Goal: Task Accomplishment & Management: Manage account settings

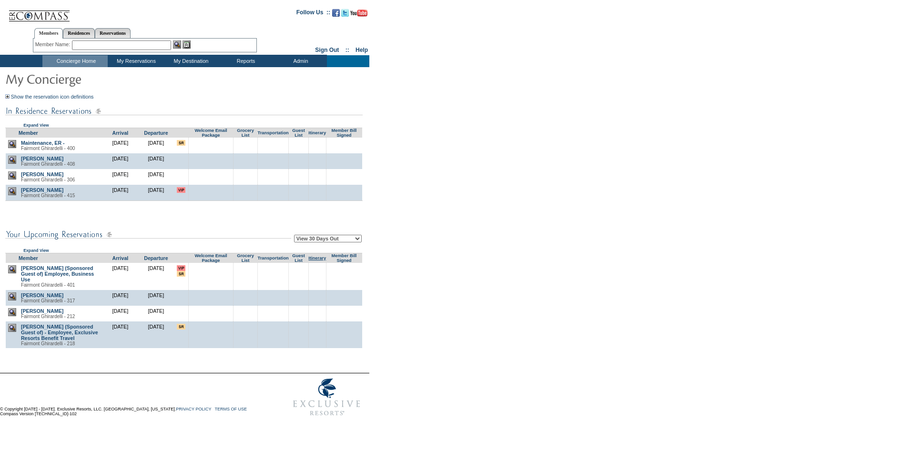
drag, startPoint x: 440, startPoint y: 199, endPoint x: 320, endPoint y: 263, distance: 136.2
click at [433, 202] on form "Follow Us ::" at bounding box center [455, 211] width 911 height 419
drag, startPoint x: 317, startPoint y: 236, endPoint x: 329, endPoint y: 263, distance: 30.1
click at [318, 236] on td "View 30 Days Out View 60 Days Out View 90 Days Out Expand View" at bounding box center [183, 238] width 357 height 30
click at [332, 238] on select "View 30 Days Out View 60 Days Out View 90 Days Out" at bounding box center [328, 239] width 68 height 8
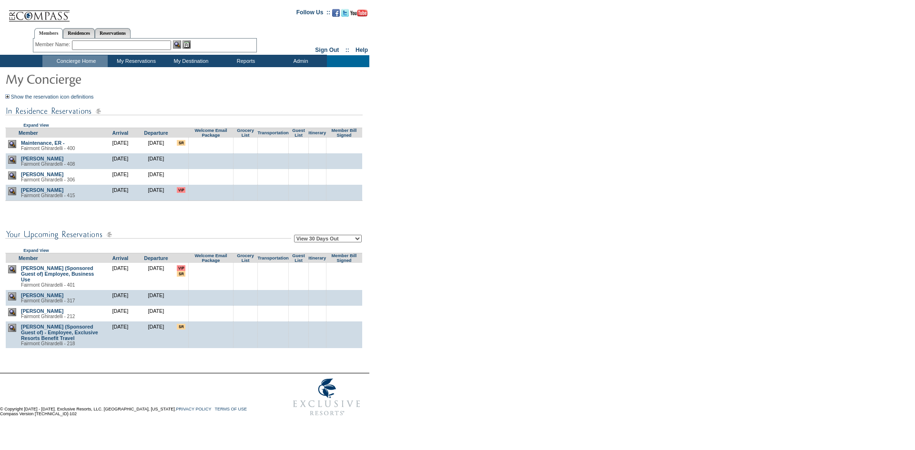
select select "90"
click at [295, 236] on select "View 30 Days Out View 60 Days Out View 90 Days Out" at bounding box center [328, 239] width 68 height 8
drag, startPoint x: 611, startPoint y: 232, endPoint x: 722, endPoint y: 26, distance: 234.2
click at [616, 227] on form "Follow Us ::" at bounding box center [455, 211] width 911 height 419
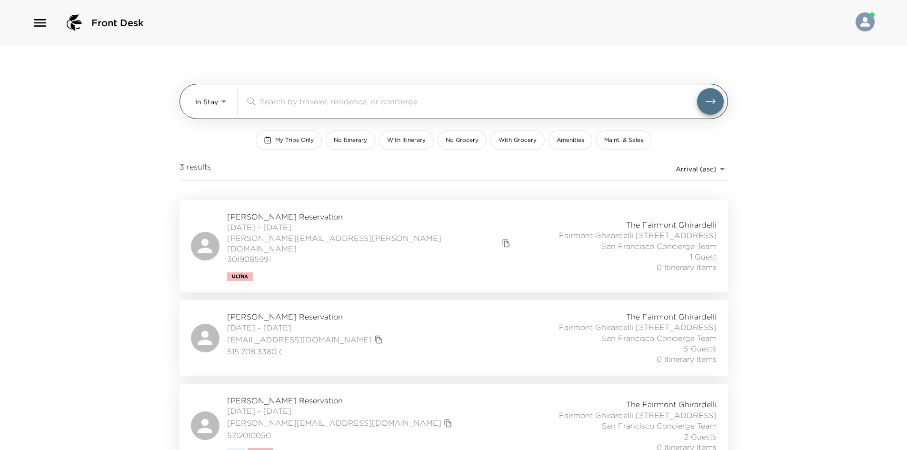
drag, startPoint x: 188, startPoint y: 107, endPoint x: 195, endPoint y: 107, distance: 7.2
click at [190, 107] on div "In Stay In-Stay ​" at bounding box center [454, 101] width 549 height 35
click at [201, 105] on body "Front Desk In Stay In-Stay ​ My Trips Only No Itinerary With Itinerary No Groce…" at bounding box center [453, 225] width 907 height 450
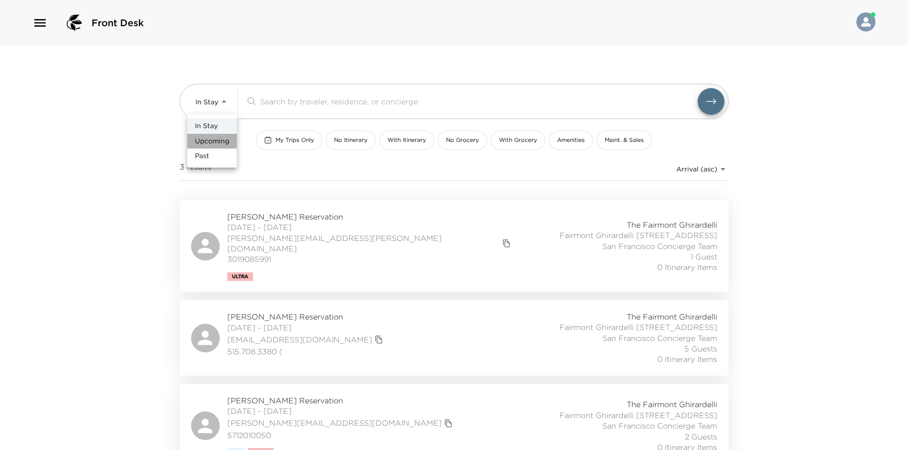
click at [201, 141] on span "Upcoming" at bounding box center [212, 142] width 34 height 10
type input "Upcoming"
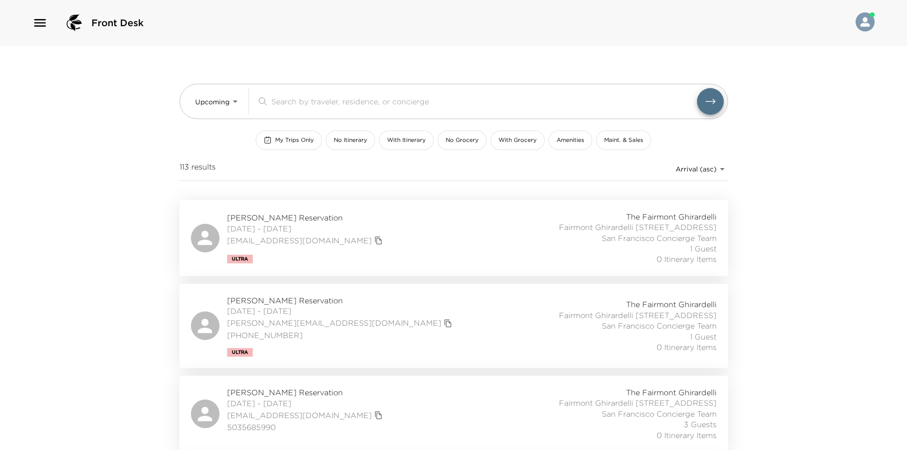
click at [395, 232] on div "Brittany Fantozzi Reservation 10/02/2025 - 10/05/2025 bfanto@exclusiveresorts.c…" at bounding box center [454, 237] width 526 height 53
click at [402, 330] on div "Sarah Papouchado Reservation 10/02/2025 - 10/06/2025 sarah@rsgusa.com (310) 658…" at bounding box center [454, 325] width 526 height 61
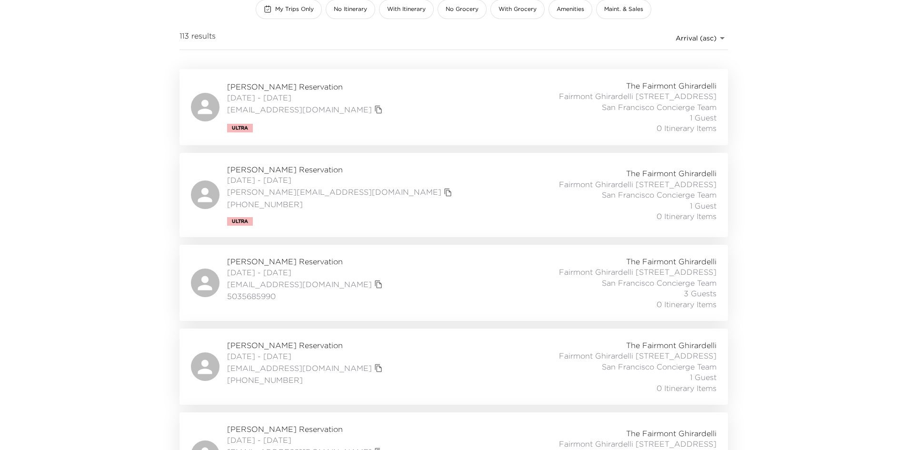
scroll to position [143, 0]
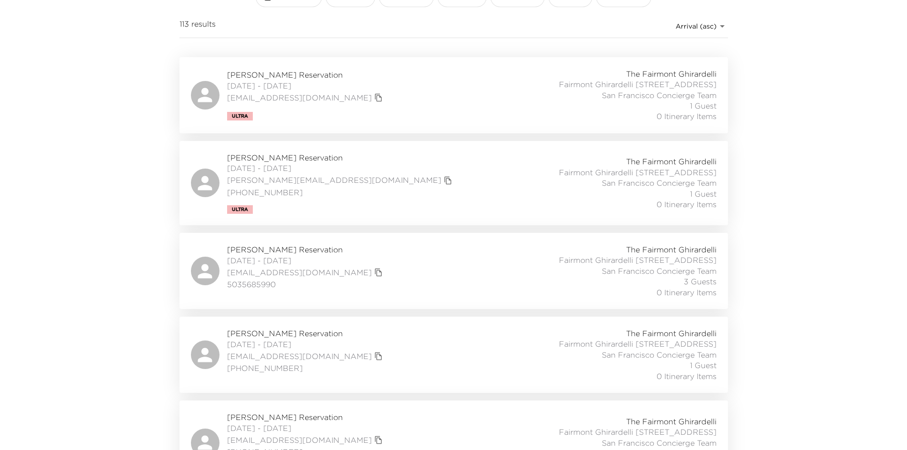
click at [427, 287] on div "Christina Horacek Reservation 10/02/2025 - 10/05/2025 choracek@exclusiveresorts…" at bounding box center [454, 270] width 526 height 53
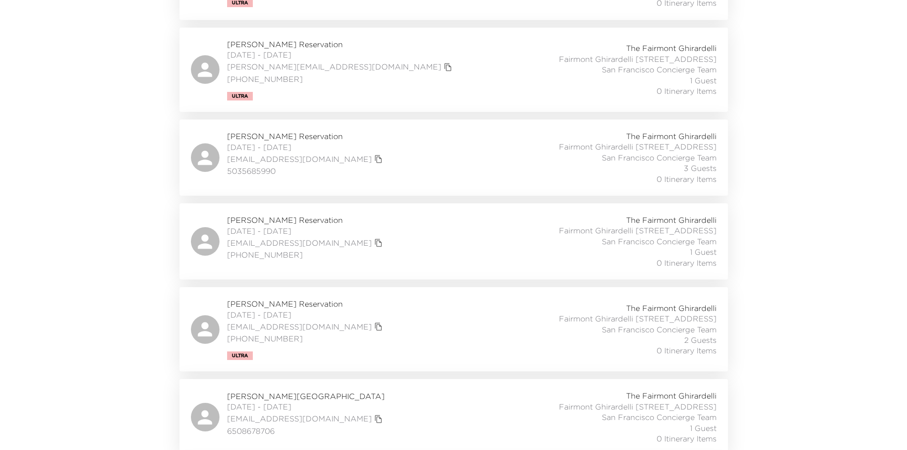
scroll to position [286, 0]
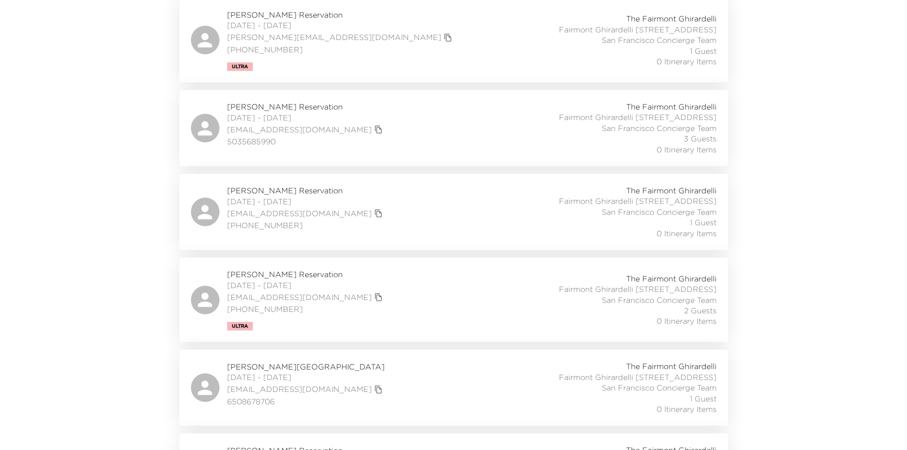
click at [403, 237] on div "James Bruyette Reservation 10/02/2025 - 10/03/2025 jimbruyette@gmail.com (571) …" at bounding box center [454, 211] width 526 height 53
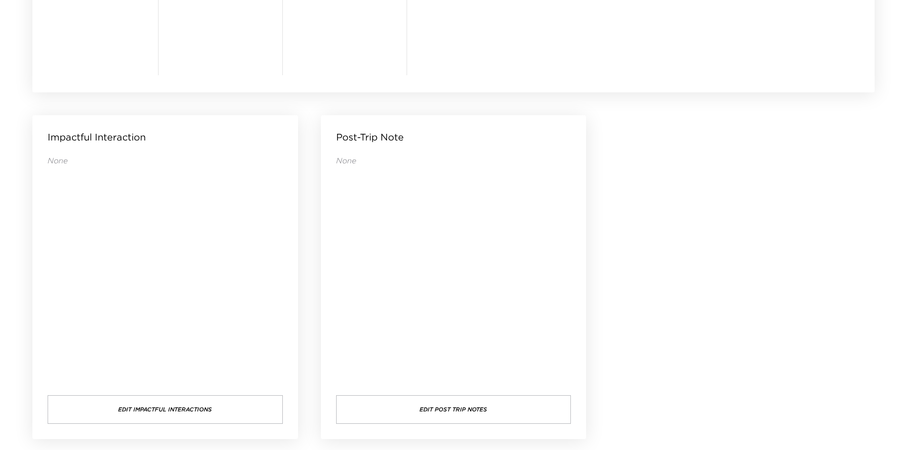
scroll to position [584, 0]
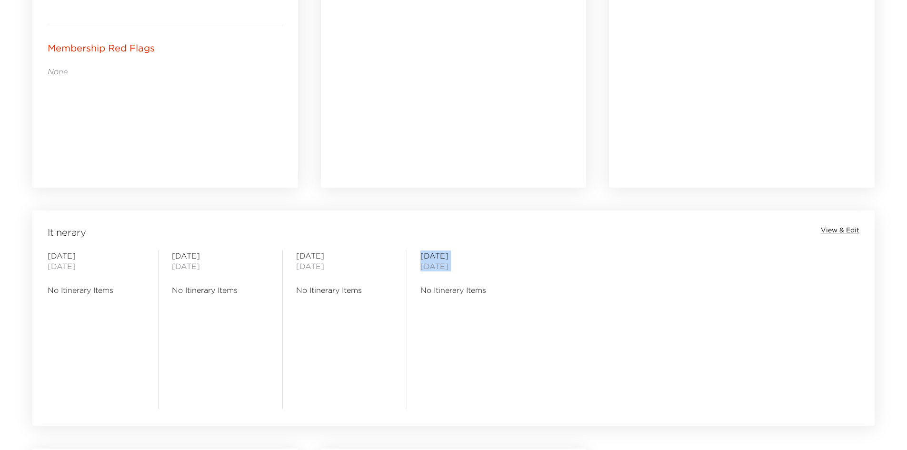
drag, startPoint x: 488, startPoint y: 293, endPoint x: 405, endPoint y: 303, distance: 83.5
click at [412, 300] on div "Sunday October 05, 2025 No Itinerary Items" at bounding box center [469, 330] width 124 height 158
click at [406, 324] on div "Thursday October 02, 2025 No Itinerary Items Friday October 03, 2025 No Itinera…" at bounding box center [453, 330] width 839 height 158
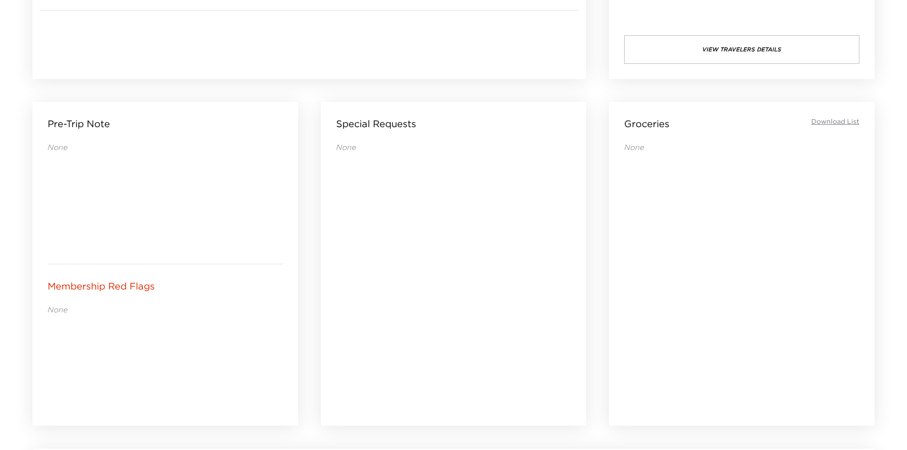
click at [404, 323] on div "None" at bounding box center [453, 270] width 235 height 257
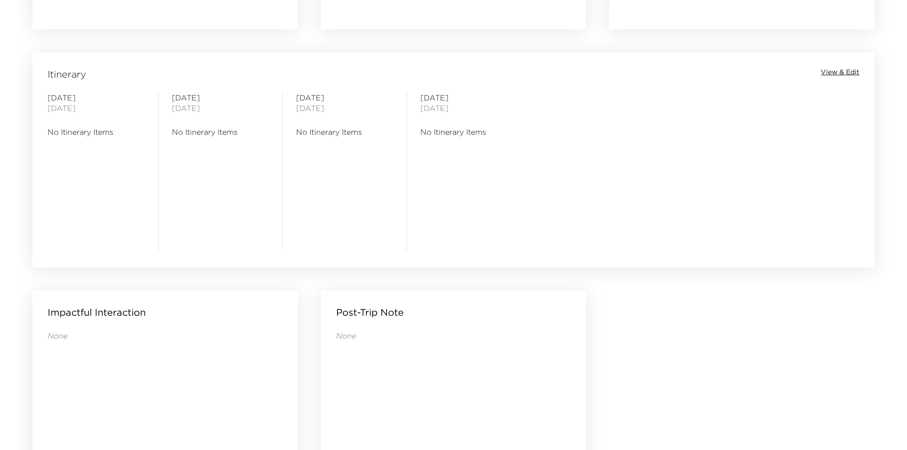
scroll to position [679, 0]
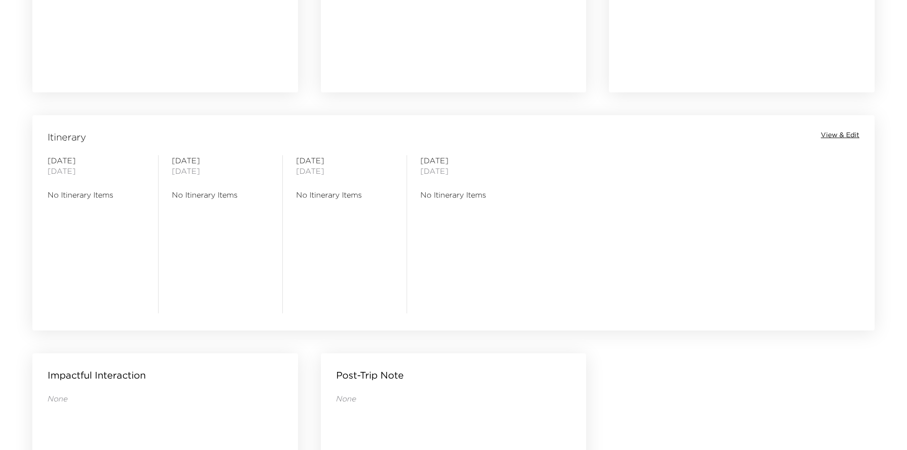
drag, startPoint x: 254, startPoint y: 273, endPoint x: 228, endPoint y: 272, distance: 26.7
click at [228, 272] on div "Friday October 03, 2025 No Itinerary Items" at bounding box center [220, 234] width 97 height 158
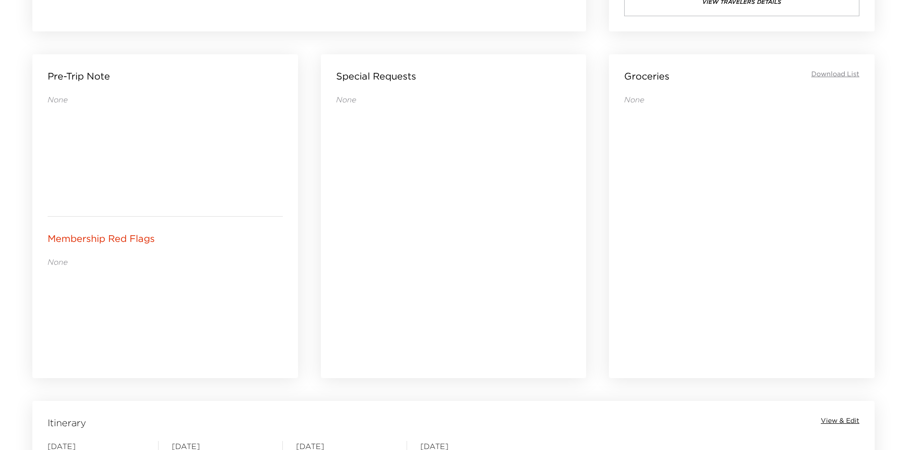
drag, startPoint x: 338, startPoint y: 284, endPoint x: 179, endPoint y: 310, distance: 160.8
click at [179, 310] on div "None" at bounding box center [165, 310] width 235 height 107
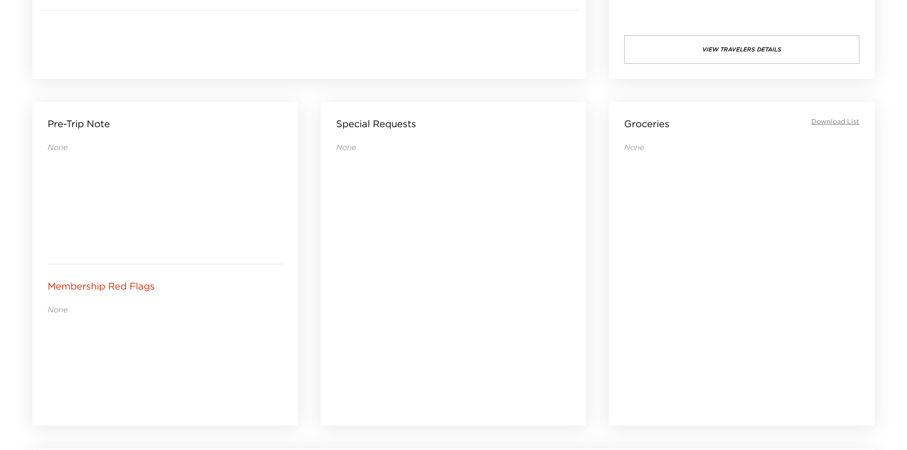
drag, startPoint x: 165, startPoint y: 333, endPoint x: 148, endPoint y: 338, distance: 17.8
click at [148, 338] on div "None" at bounding box center [165, 357] width 235 height 107
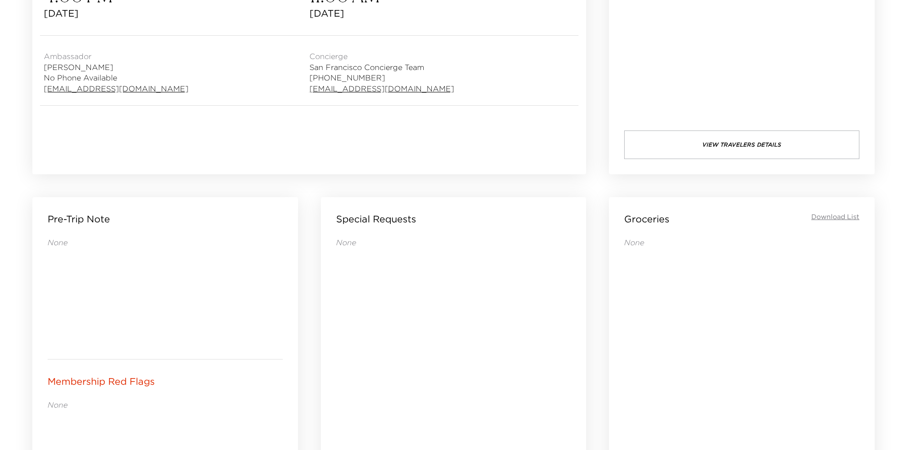
drag, startPoint x: 490, startPoint y: 322, endPoint x: 443, endPoint y: 316, distance: 47.4
drag, startPoint x: 443, startPoint y: 316, endPoint x: 453, endPoint y: 302, distance: 17.3
click at [442, 316] on div "None" at bounding box center [453, 365] width 235 height 257
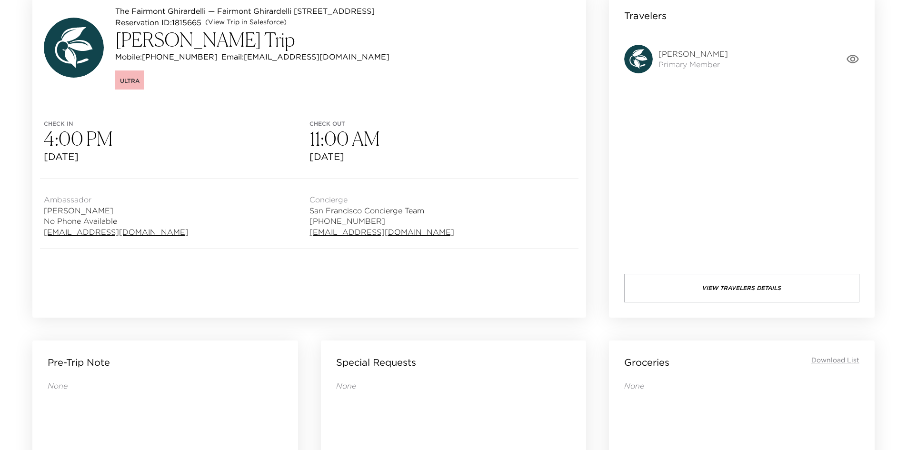
scroll to position [12, 0]
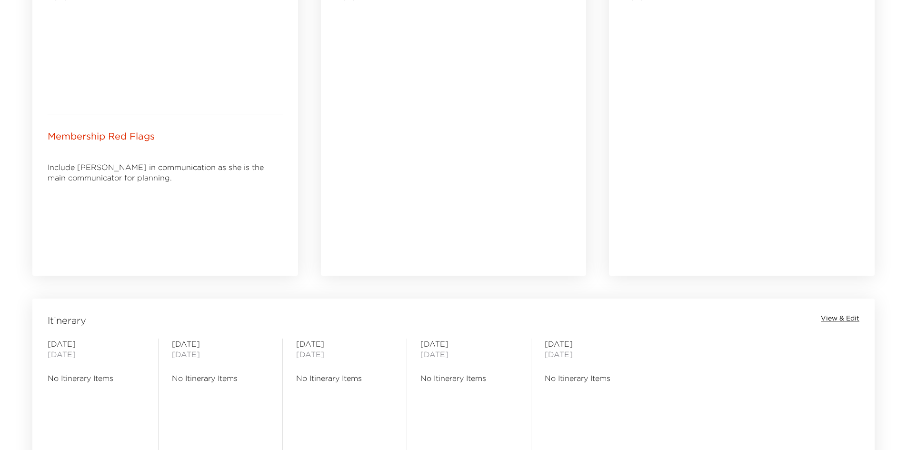
scroll to position [346, 0]
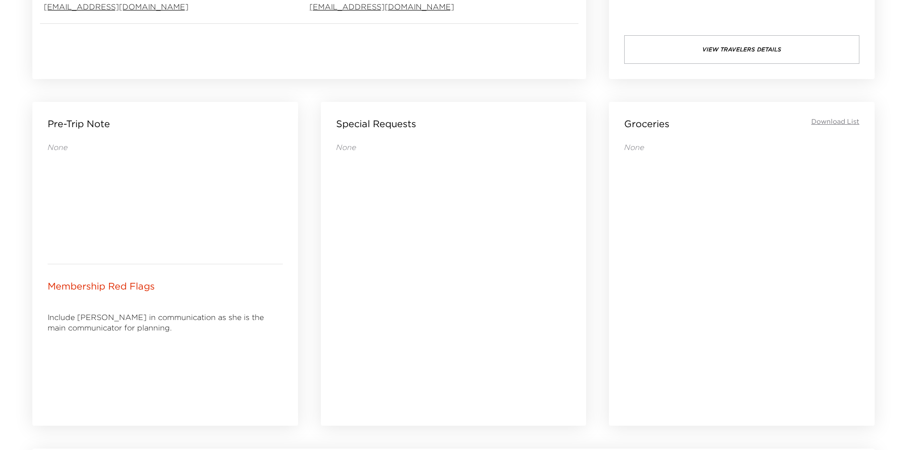
drag, startPoint x: 297, startPoint y: 326, endPoint x: 216, endPoint y: 332, distance: 81.7
click at [216, 332] on p "Include Sarah in communication as she is the main communicator for planning." at bounding box center [165, 322] width 235 height 21
drag, startPoint x: 401, startPoint y: 327, endPoint x: 381, endPoint y: 326, distance: 20.0
drag, startPoint x: 381, startPoint y: 326, endPoint x: 336, endPoint y: 325, distance: 44.8
click at [336, 325] on div "None" at bounding box center [453, 270] width 235 height 257
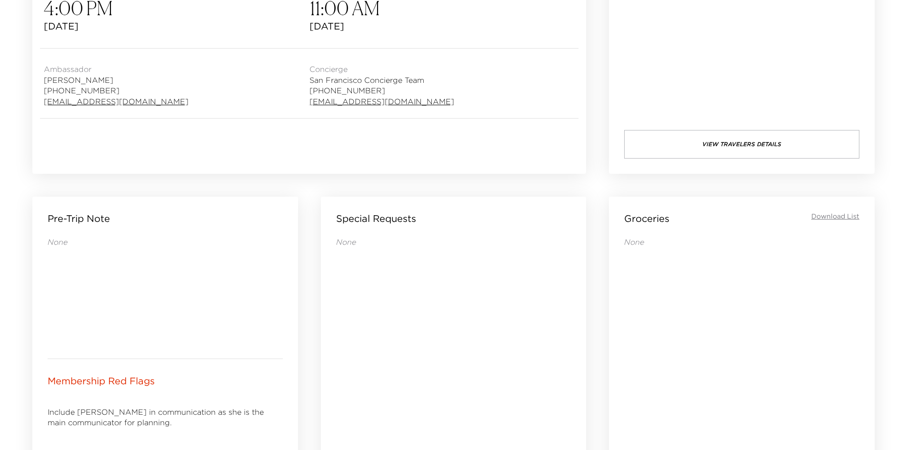
scroll to position [251, 0]
drag, startPoint x: 381, startPoint y: 337, endPoint x: 360, endPoint y: 340, distance: 21.2
click at [360, 340] on div "None" at bounding box center [453, 365] width 235 height 257
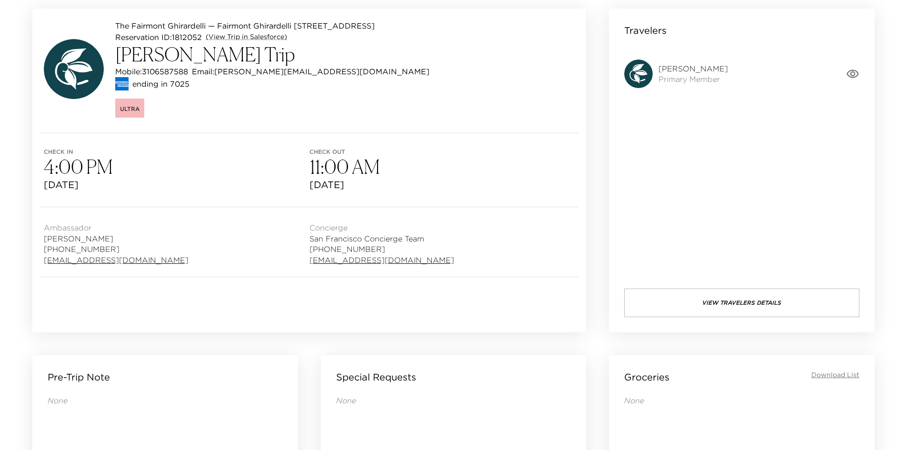
scroll to position [60, 0]
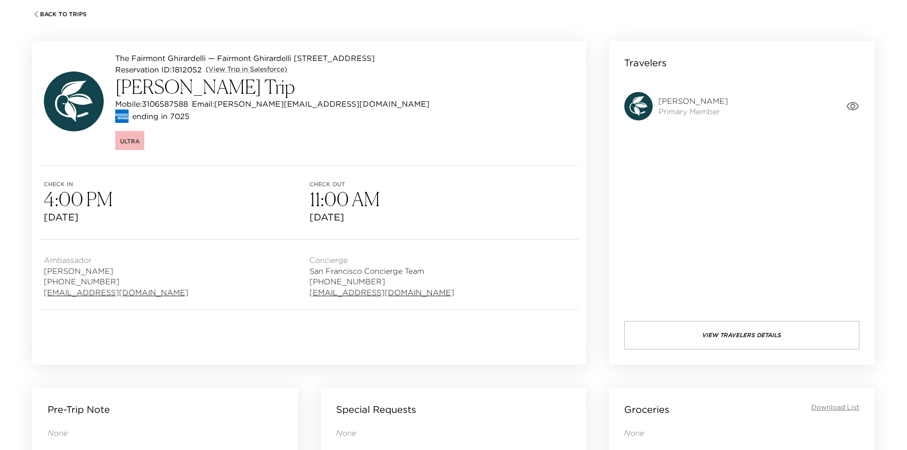
click at [722, 334] on button "View Travelers Details" at bounding box center [741, 335] width 235 height 29
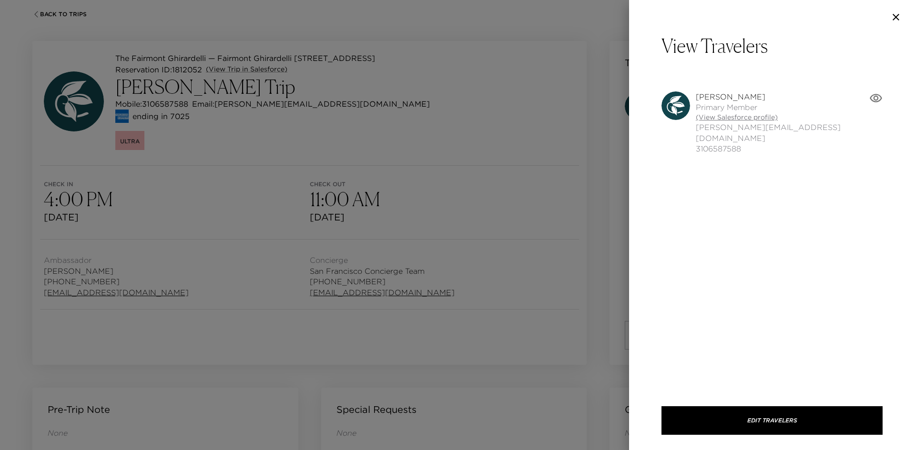
click at [742, 118] on link "(View Salesforce profile)" at bounding box center [781, 118] width 173 height 10
click at [588, 103] on div at bounding box center [457, 225] width 915 height 450
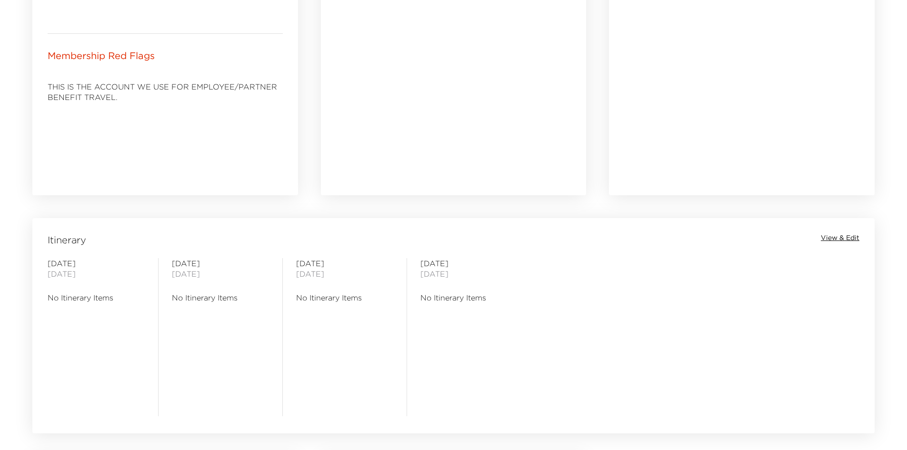
scroll to position [393, 0]
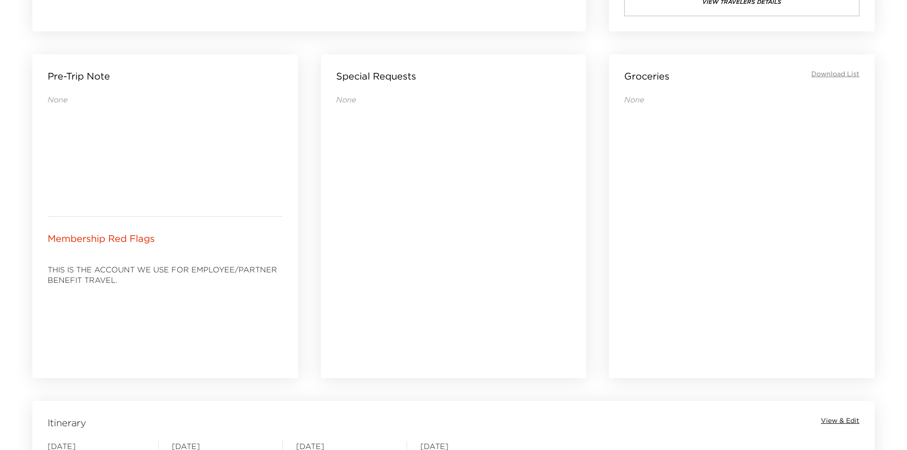
drag, startPoint x: 371, startPoint y: 333, endPoint x: 268, endPoint y: 331, distance: 102.9
click at [268, 331] on div "THIS IS THE ACCOUNT WE USE FOR EMPLOYEE/PARTNER BENEFIT TRAVEL." at bounding box center [165, 310] width 235 height 107
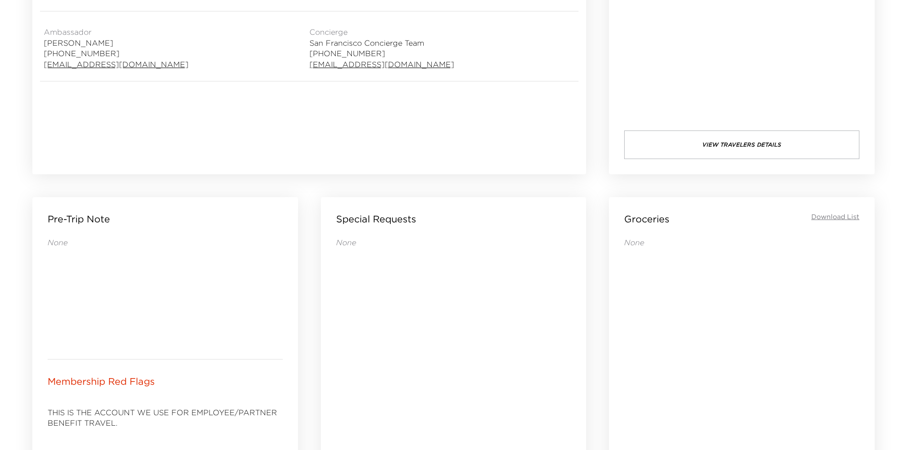
drag, startPoint x: 215, startPoint y: 302, endPoint x: 199, endPoint y: 299, distance: 16.5
click at [199, 299] on div "None" at bounding box center [165, 290] width 235 height 107
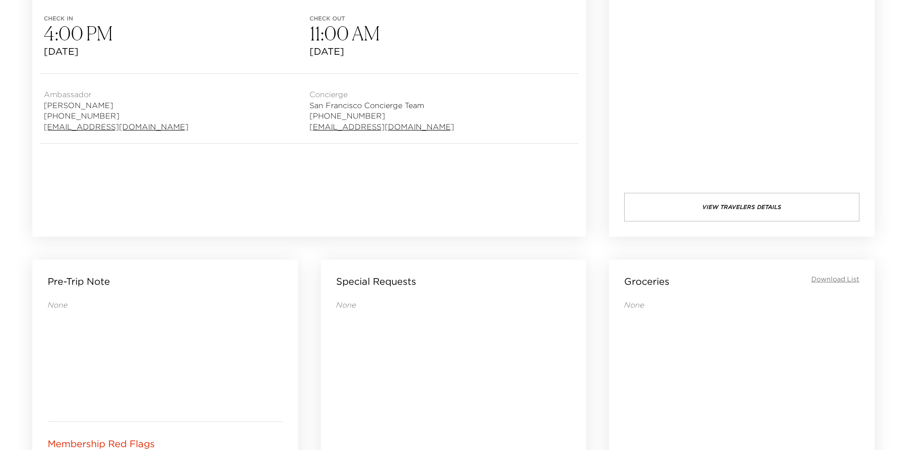
scroll to position [108, 0]
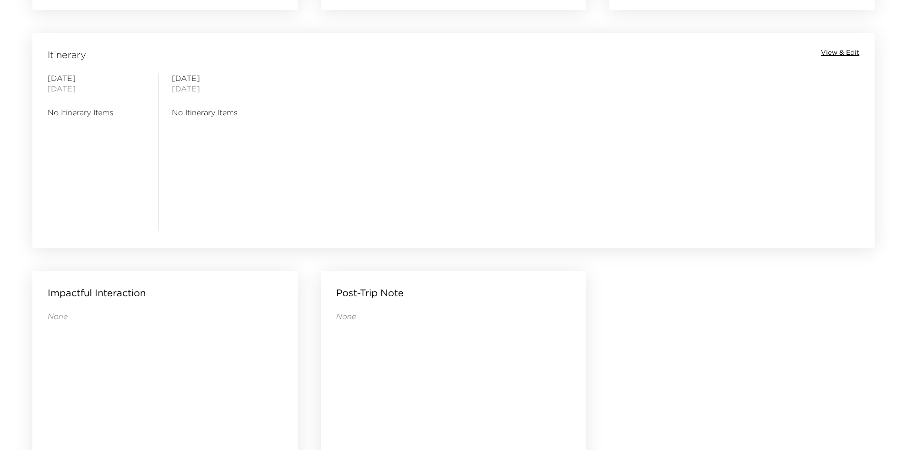
scroll to position [632, 0]
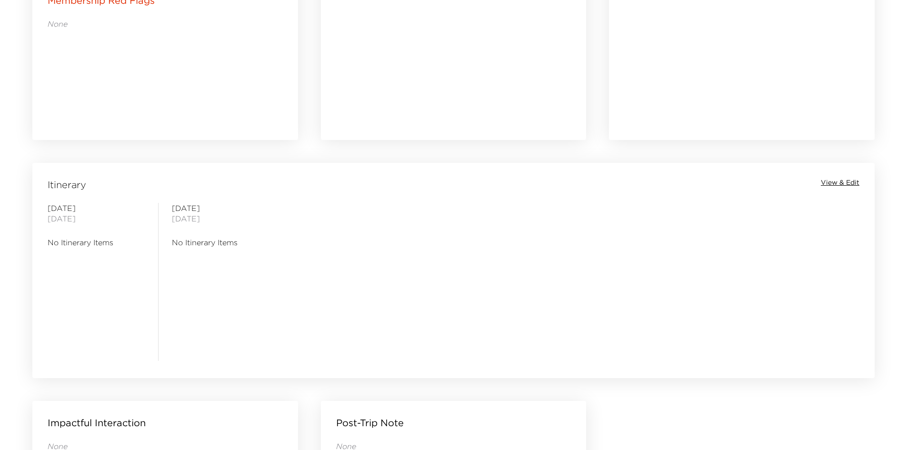
drag, startPoint x: 501, startPoint y: 293, endPoint x: 482, endPoint y: 292, distance: 19.6
click at [483, 292] on div "[DATE] No Itinerary Items [DATE] No Itinerary Items" at bounding box center [453, 282] width 839 height 158
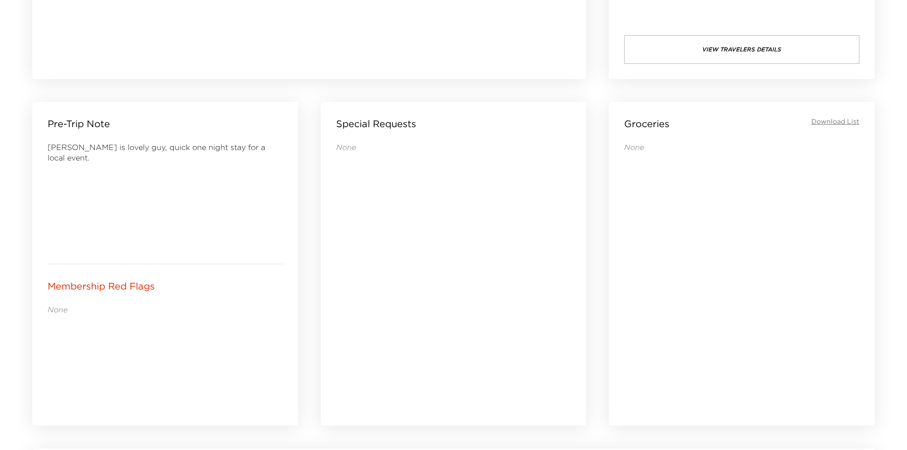
drag, startPoint x: 473, startPoint y: 292, endPoint x: 458, endPoint y: 291, distance: 14.8
click at [461, 291] on div "None" at bounding box center [453, 270] width 235 height 257
drag, startPoint x: 473, startPoint y: 293, endPoint x: 430, endPoint y: 299, distance: 43.8
drag, startPoint x: 430, startPoint y: 299, endPoint x: 416, endPoint y: 300, distance: 13.4
click at [423, 300] on div "None" at bounding box center [453, 270] width 235 height 257
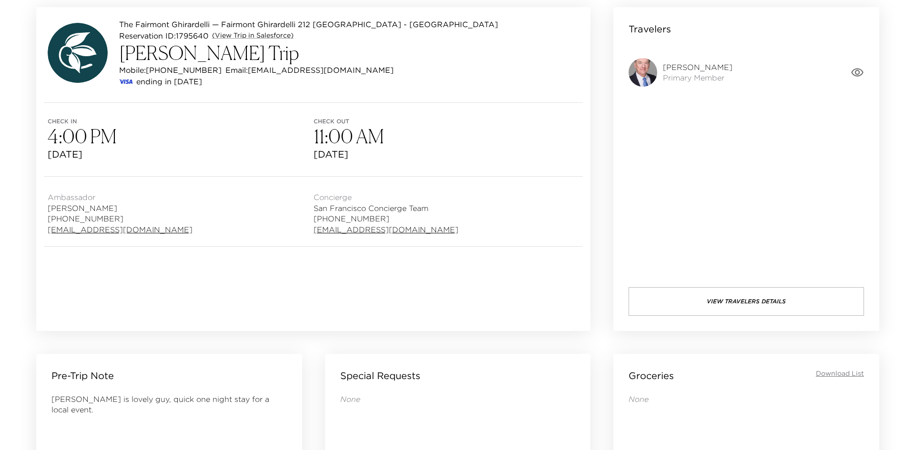
scroll to position [60, 0]
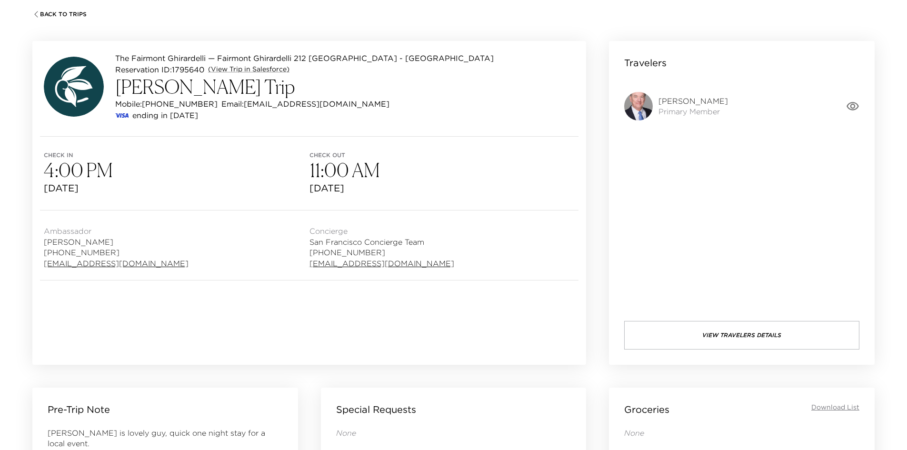
click at [708, 319] on div "Travelers James Bruyette Primary Member View Travelers Details" at bounding box center [742, 203] width 266 height 324
click at [714, 331] on button "View Travelers Details" at bounding box center [741, 335] width 235 height 29
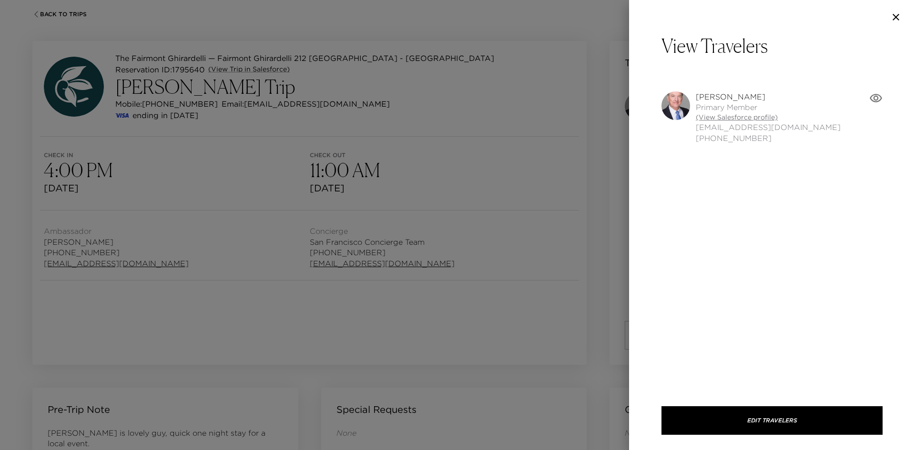
click at [710, 116] on link "(View Salesforce profile)" at bounding box center [767, 118] width 145 height 10
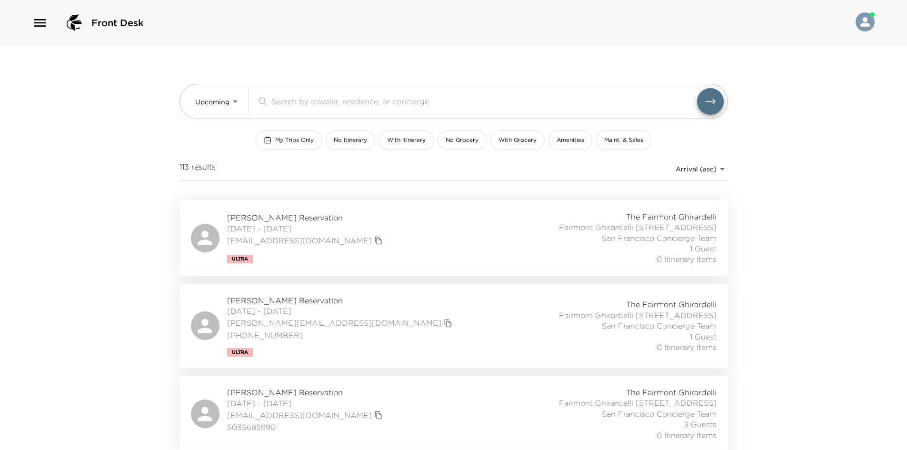
scroll to position [286, 0]
